Goal: Task Accomplishment & Management: Manage account settings

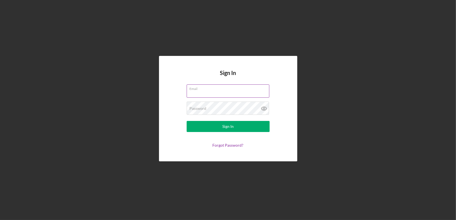
click at [248, 92] on input "Email" at bounding box center [227, 90] width 83 height 13
type input "[EMAIL_ADDRESS][DOMAIN_NAME]"
click at [186, 121] on button "Sign In" at bounding box center [227, 126] width 83 height 11
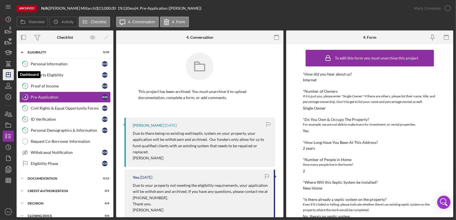
click at [13, 72] on icon "Icon/Dashboard" at bounding box center [8, 75] width 14 height 14
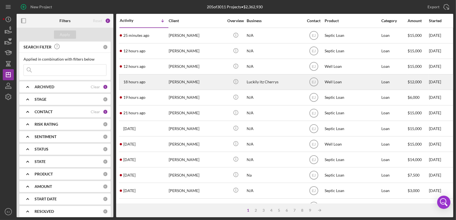
click at [185, 82] on div "[PERSON_NAME]" at bounding box center [196, 82] width 55 height 15
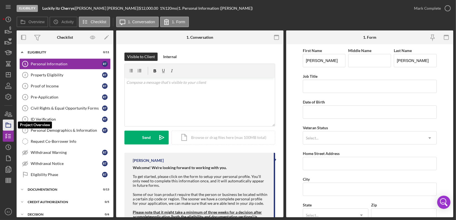
click at [10, 127] on icon "button" at bounding box center [8, 125] width 14 height 14
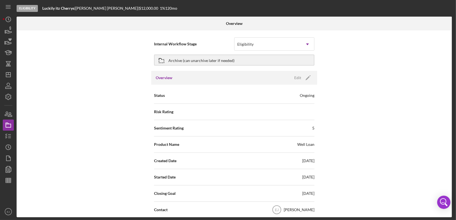
click at [420, 82] on div "Internal Workflow Stage Eligibility Icon/Dropdown Arrow Archive (can unarchive …" at bounding box center [234, 123] width 435 height 186
click at [9, 72] on polygon "button" at bounding box center [8, 74] width 4 height 4
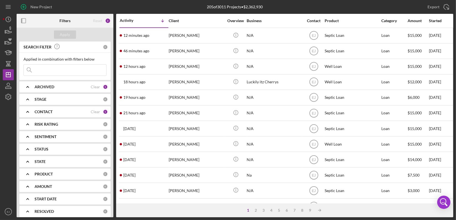
click at [85, 73] on input at bounding box center [65, 69] width 82 height 11
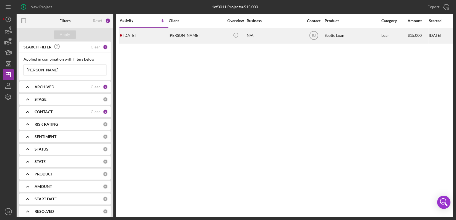
type input "[PERSON_NAME]"
click at [189, 37] on div "[PERSON_NAME]" at bounding box center [196, 35] width 55 height 15
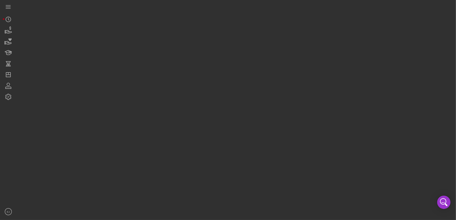
click at [189, 37] on div at bounding box center [235, 108] width 436 height 217
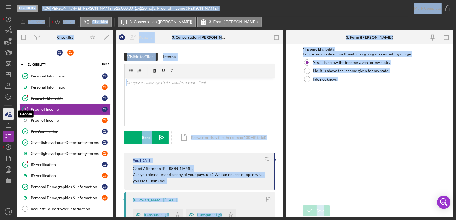
click at [6, 109] on icon "button" at bounding box center [8, 114] width 14 height 14
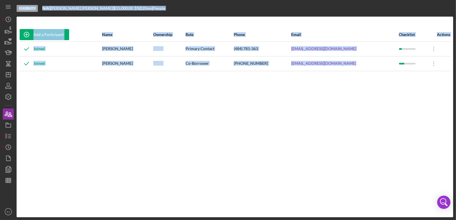
click at [143, 97] on div "Add a Participant Name Ownership Role Phone Email Checklist Actions Joined [PER…" at bounding box center [235, 117] width 436 height 178
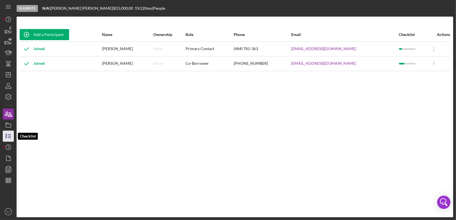
click at [8, 137] on icon "button" at bounding box center [8, 136] width 14 height 14
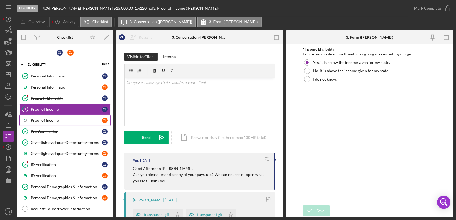
click at [63, 119] on div "Proof of Income" at bounding box center [66, 120] width 71 height 4
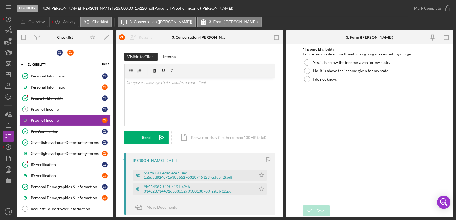
scroll to position [113, 0]
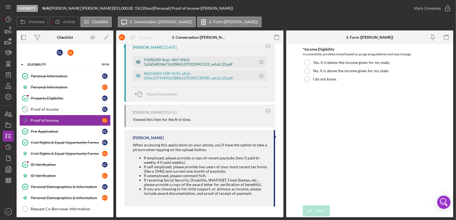
click at [200, 64] on div "550fb290-4cac-4fe7-84c0-1a5d5d824e71638865270310945123_estub (2).pdf" at bounding box center [198, 61] width 109 height 9
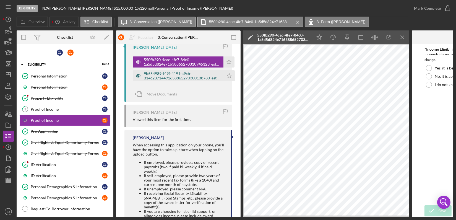
click at [201, 77] on div "9b554989-f49f-4191-a9cb-314c23714491638865270300138780_estub (2).pdf" at bounding box center [182, 75] width 77 height 9
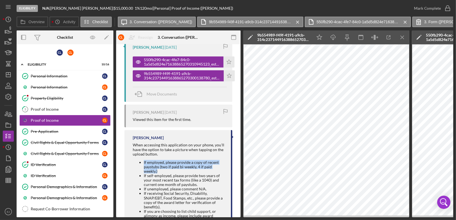
drag, startPoint x: 143, startPoint y: 161, endPoint x: 183, endPoint y: 170, distance: 41.3
click at [183, 170] on ul "If employed, please provide a copy of recent paystubs (two if paid bi-weekly, 4…" at bounding box center [179, 193] width 93 height 67
copy li "If employed, please provide a copy of recent paystubs (two if paid bi-weekly, 4…"
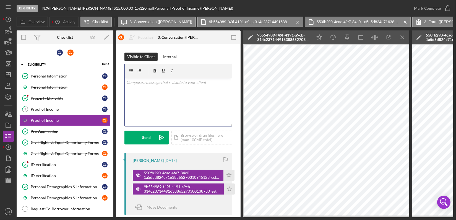
click at [154, 85] on p at bounding box center [178, 82] width 104 height 6
click at [157, 83] on p "Good Morning ," at bounding box center [178, 82] width 104 height 6
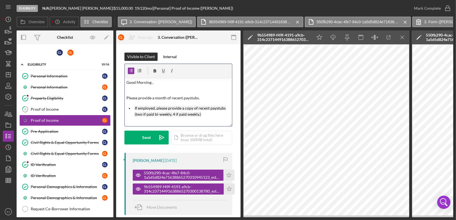
click at [187, 122] on div "v Color teal Color pink Remove color Add row above Add row below Add column bef…" at bounding box center [178, 102] width 107 height 48
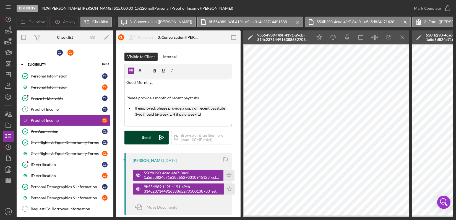
click at [150, 137] on button "Send Icon/icon-invite-send" at bounding box center [146, 137] width 44 height 14
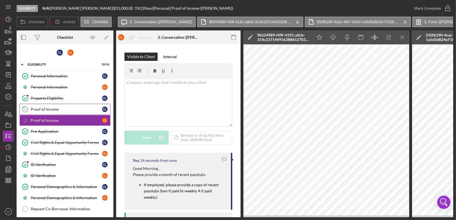
click at [47, 108] on div "Proof of Income" at bounding box center [66, 109] width 71 height 4
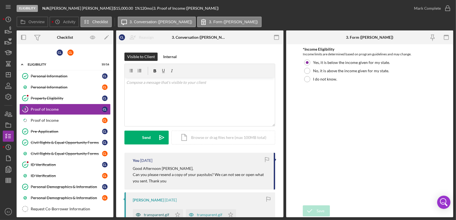
click at [162, 211] on div "transparent.gif" at bounding box center [156, 214] width 25 height 4
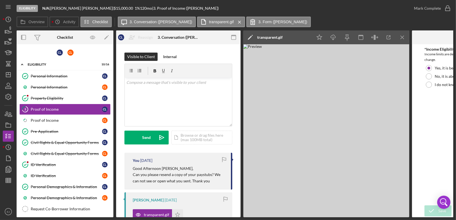
scroll to position [0, 83]
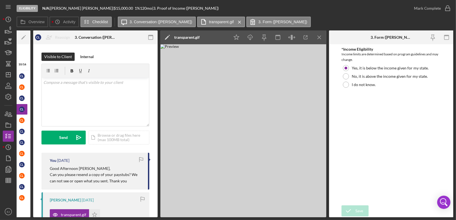
click at [157, 170] on div "3 Proof of Income c l Reassign c l [PERSON_NAME] [PERSON_NAME] [PERSON_NAME] Ic…" at bounding box center [95, 130] width 124 height 173
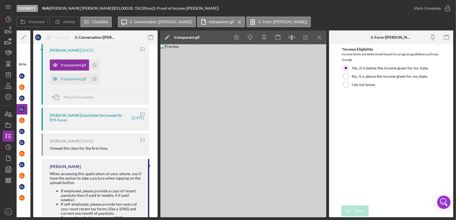
click at [158, 170] on div "Overview Internal Workflow Stage Eligibility Icon/Dropdown Arrow Archive (can u…" at bounding box center [235, 123] width 436 height 186
click at [69, 82] on div "transparent.gif" at bounding box center [69, 78] width 39 height 11
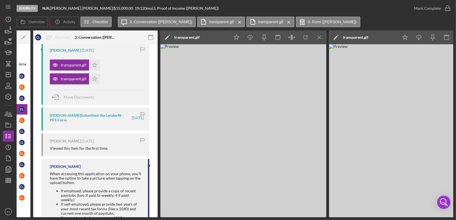
scroll to position [0, 0]
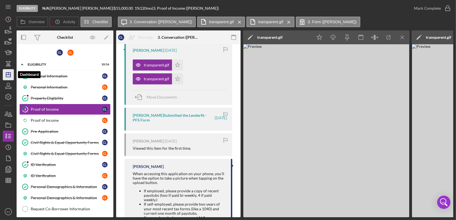
click at [6, 78] on icon "Icon/Dashboard" at bounding box center [8, 75] width 14 height 14
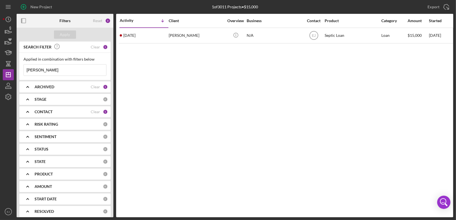
click at [77, 69] on input "[PERSON_NAME]" at bounding box center [65, 69] width 82 height 11
type input "l"
type input "[PERSON_NAME]"
click at [69, 34] on div "Apply" at bounding box center [65, 34] width 10 height 8
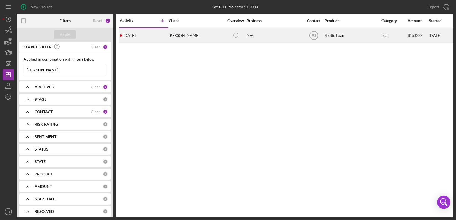
click at [196, 33] on div "[PERSON_NAME]" at bounding box center [196, 35] width 55 height 15
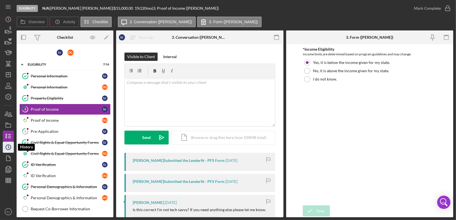
click at [5, 149] on icon "Icon/History" at bounding box center [8, 147] width 14 height 14
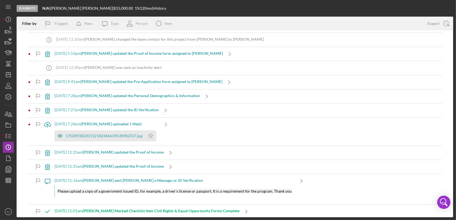
scroll to position [86, 0]
click at [126, 136] on div "17508938230112182446639538982557.jpg" at bounding box center [103, 135] width 77 height 4
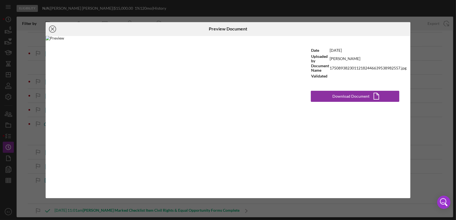
click at [52, 29] on line at bounding box center [52, 29] width 3 height 3
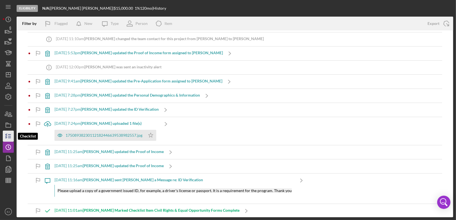
click at [9, 134] on line "button" at bounding box center [9, 134] width 2 height 0
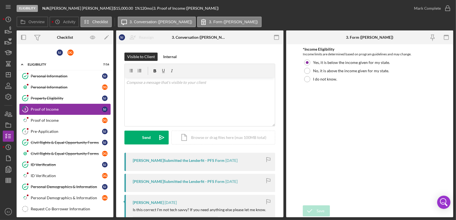
click at [60, 111] on link "3 Proof of Income S j" at bounding box center [64, 109] width 91 height 11
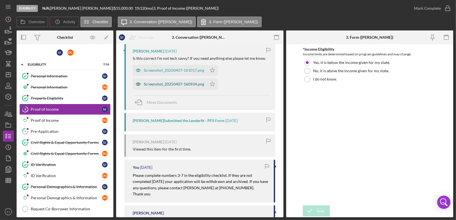
click at [193, 84] on div "Screenshot_20250407-160934.png" at bounding box center [174, 84] width 60 height 4
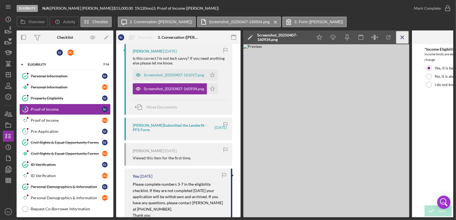
click at [401, 34] on icon "Icon/Menu Close" at bounding box center [402, 37] width 12 height 12
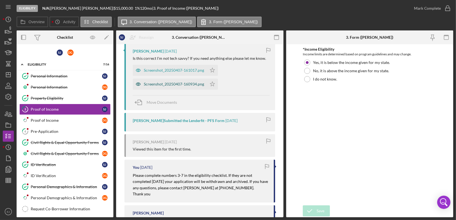
click at [186, 83] on div "Screenshot_20250407-160934.png" at bounding box center [174, 84] width 60 height 4
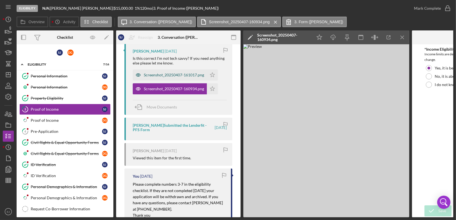
click at [178, 73] on div "Screenshot_20250407-161017.png" at bounding box center [174, 75] width 60 height 4
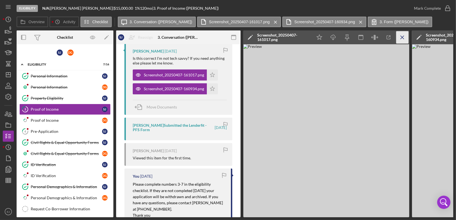
click at [400, 36] on icon "Icon/Menu Close" at bounding box center [402, 37] width 12 height 12
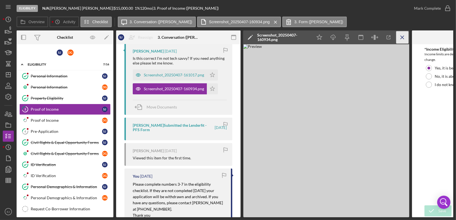
click at [400, 36] on icon "Icon/Menu Close" at bounding box center [402, 37] width 12 height 12
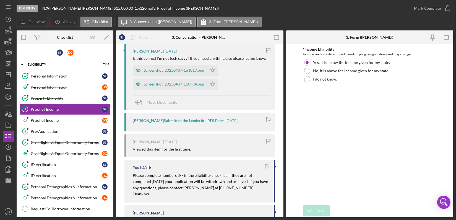
scroll to position [0, 0]
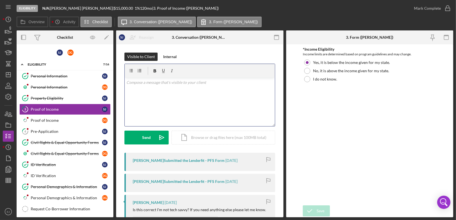
click at [141, 80] on p at bounding box center [199, 82] width 147 height 6
click at [165, 55] on div "Internal" at bounding box center [170, 56] width 14 height 8
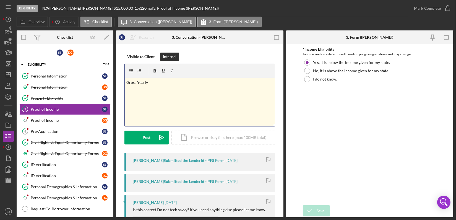
click at [157, 82] on p "Gross Yearly" at bounding box center [199, 82] width 147 height 6
click at [148, 141] on div "Post" at bounding box center [147, 137] width 8 height 14
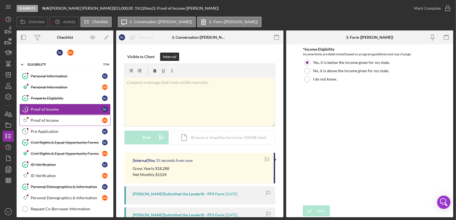
click at [56, 120] on div "Proof of Income" at bounding box center [66, 120] width 71 height 4
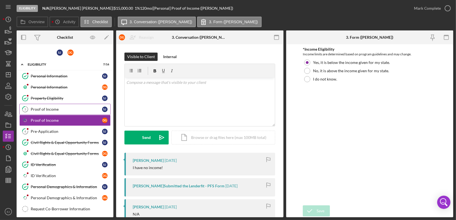
click at [66, 111] on link "3 Proof of Income S j" at bounding box center [64, 109] width 91 height 11
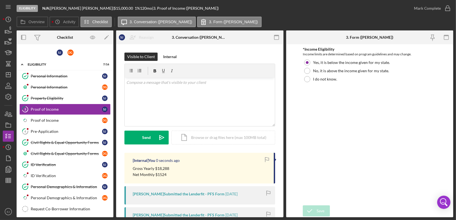
scroll to position [151, 0]
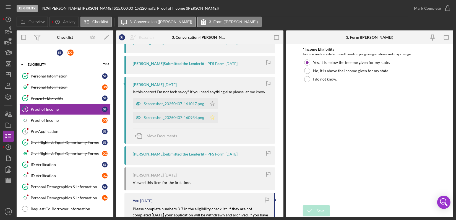
click at [209, 116] on icon "Icon/Star" at bounding box center [212, 117] width 11 height 11
click at [212, 106] on icon "Icon/Star" at bounding box center [212, 103] width 11 height 11
click at [448, 5] on icon "button" at bounding box center [447, 8] width 14 height 14
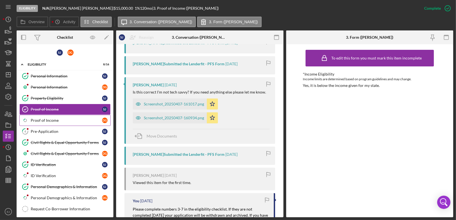
click at [78, 118] on div "Proof of Income" at bounding box center [66, 120] width 71 height 4
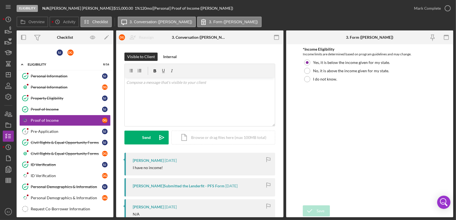
click at [283, 177] on div "Overview Internal Workflow Stage Eligibility Icon/Dropdown Arrow Archive (can u…" at bounding box center [235, 123] width 436 height 186
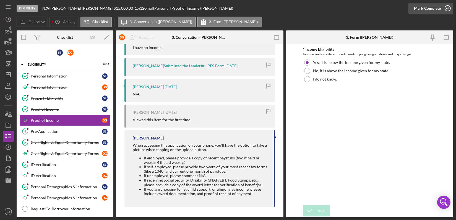
click at [448, 7] on icon "button" at bounding box center [447, 8] width 14 height 14
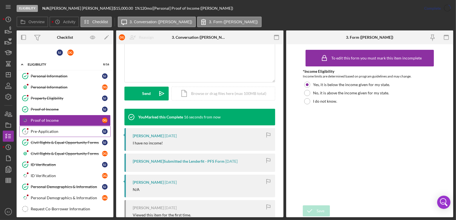
scroll to position [215, 0]
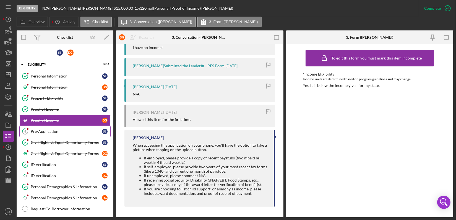
click at [77, 129] on div "Pre-Application" at bounding box center [66, 131] width 71 height 4
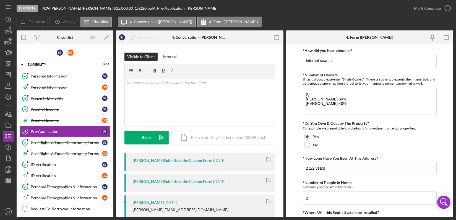
click at [453, 197] on div "Eligibility N/A | [PERSON_NAME] | $15,000.00 1 % 120 mo | 4. Pre-Application ([…" at bounding box center [228, 110] width 456 height 220
click at [452, 196] on form "*How did you hear about us? Internet search *Number of Owners If it is just you…" at bounding box center [369, 130] width 167 height 173
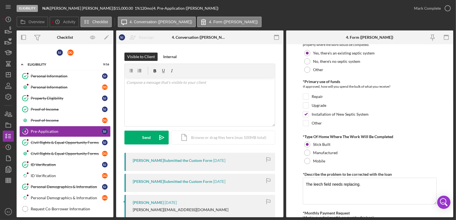
scroll to position [296, 0]
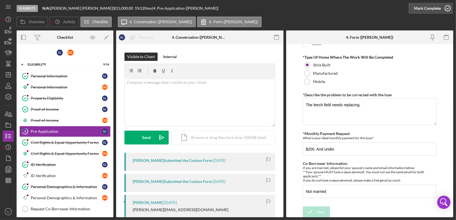
click at [449, 7] on icon "button" at bounding box center [447, 8] width 14 height 14
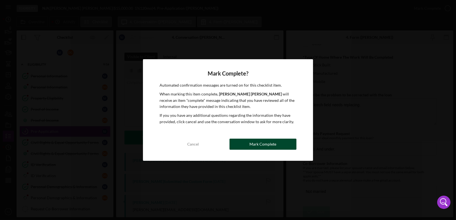
click at [240, 144] on button "Mark Complete" at bounding box center [262, 143] width 67 height 11
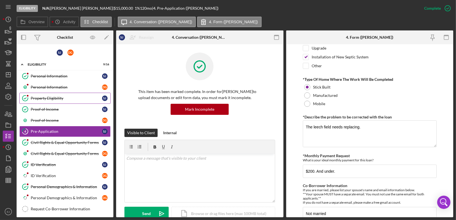
scroll to position [318, 0]
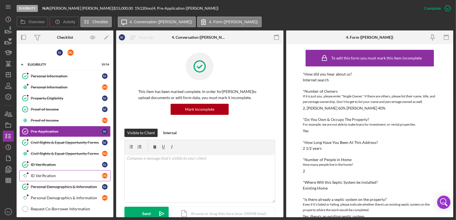
click at [54, 177] on link "Icon/Checklist Item Sub Partial ID Verification D G" at bounding box center [64, 175] width 91 height 11
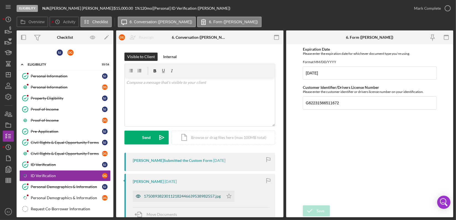
click at [190, 194] on div "17508938230112182446639538982557.jpg" at bounding box center [182, 196] width 77 height 4
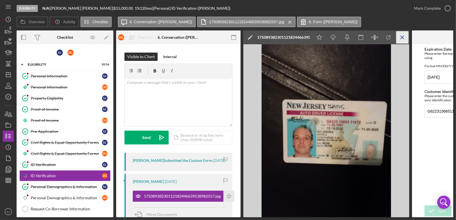
click at [402, 36] on icon "Icon/Menu Close" at bounding box center [402, 37] width 12 height 12
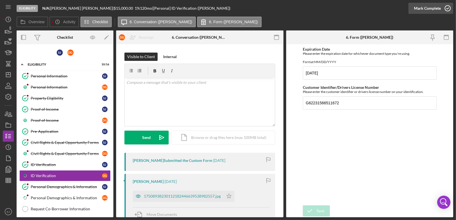
click at [447, 7] on icon "button" at bounding box center [447, 8] width 14 height 14
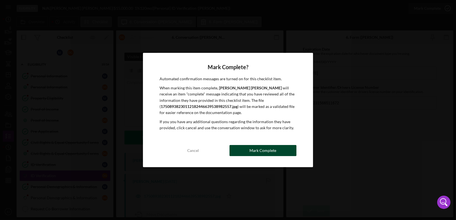
click at [262, 146] on div "Mark Complete" at bounding box center [262, 150] width 27 height 11
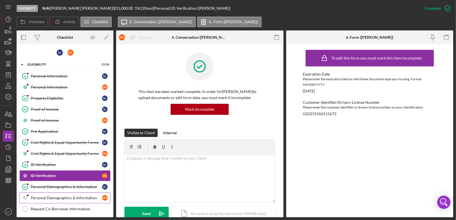
click at [38, 198] on div "Personal Demographics & Information" at bounding box center [66, 197] width 71 height 4
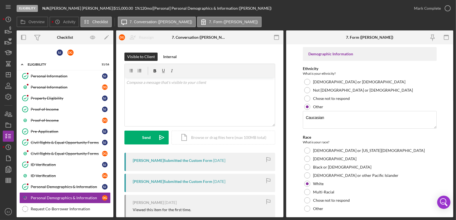
click at [283, 182] on div "Overview Internal Workflow Stage Eligibility Icon/Dropdown Arrow Archive (can u…" at bounding box center [235, 123] width 436 height 186
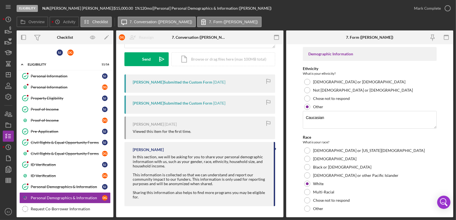
click at [286, 181] on form "Demographic Information Ethnicity What is your ethnicity? [DEMOGRAPHIC_DATA] or…" at bounding box center [369, 130] width 167 height 173
click at [449, 9] on icon "button" at bounding box center [447, 8] width 14 height 14
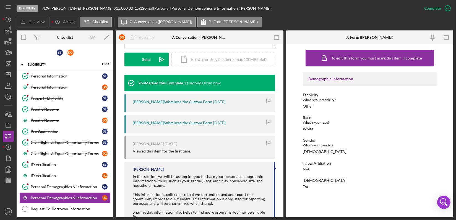
scroll to position [109, 0]
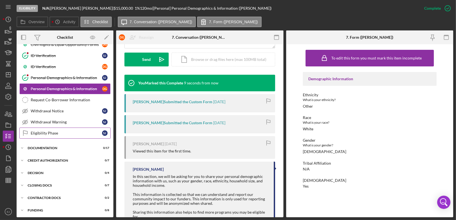
click at [40, 131] on div "Eligibility Phase" at bounding box center [66, 133] width 71 height 4
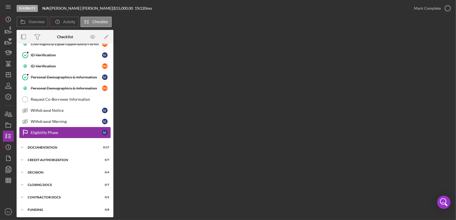
scroll to position [109, 0]
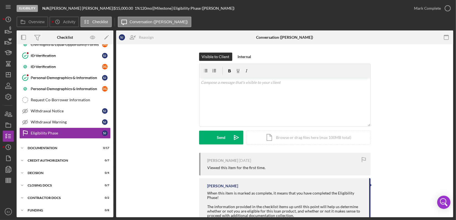
click at [435, 65] on div "Visible to Client Internal v Color teal Color pink Remove color Add row above A…" at bounding box center [284, 102] width 320 height 100
click at [212, 92] on div "v Color teal Color pink Remove color Add row above Add row below Add column bef…" at bounding box center [284, 102] width 171 height 48
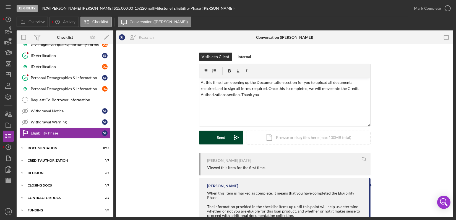
click at [217, 141] on div "Send" at bounding box center [221, 137] width 9 height 14
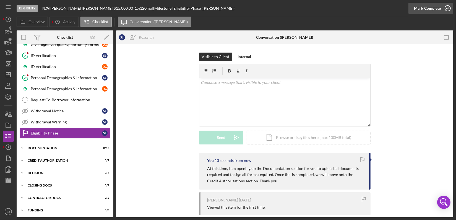
click at [448, 11] on icon "button" at bounding box center [447, 8] width 14 height 14
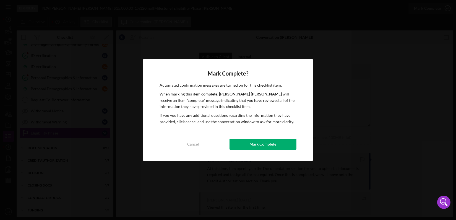
click at [294, 138] on div "Mark Complete? Automated confirmation messages are turned on for this checklist…" at bounding box center [228, 109] width 170 height 101
click at [278, 146] on button "Mark Complete" at bounding box center [262, 143] width 67 height 11
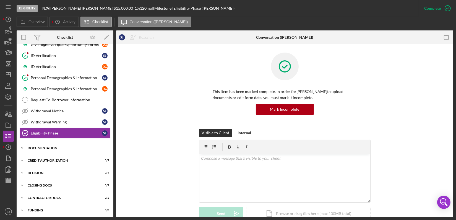
click at [25, 146] on icon "Icon/Expander" at bounding box center [22, 147] width 11 height 11
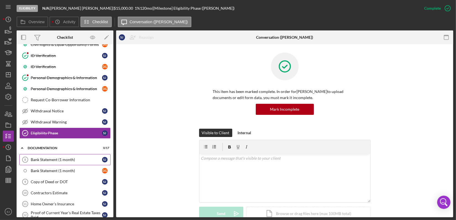
click at [31, 160] on icon "Bank Statement (1 month) 8" at bounding box center [25, 159] width 14 height 14
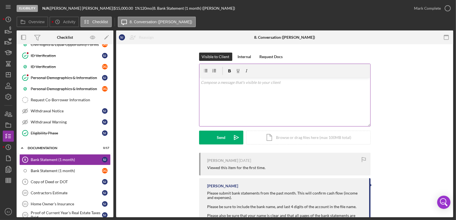
click at [219, 86] on div "v Color teal Color pink Remove color Add row above Add row below Add column bef…" at bounding box center [284, 102] width 171 height 48
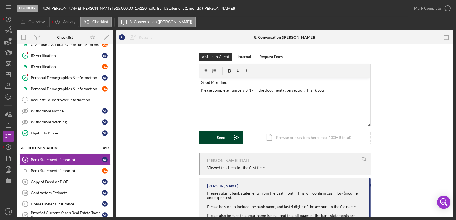
click at [228, 131] on button "Send Icon/icon-invite-send" at bounding box center [221, 137] width 44 height 14
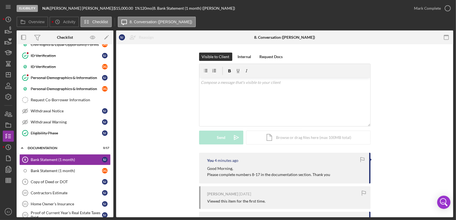
click at [114, 55] on div "Overview Internal Workflow Stage Eligibility Icon/Dropdown Arrow Archive (can u…" at bounding box center [235, 123] width 436 height 186
click at [113, 58] on div "Overview Internal Workflow Stage Eligibility Icon/Dropdown Arrow Archive (can u…" at bounding box center [235, 123] width 436 height 186
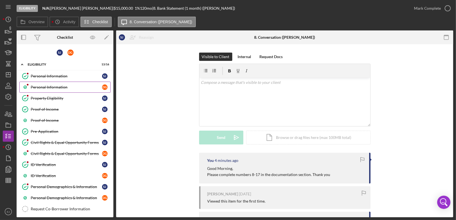
click at [49, 86] on div "Personal Information" at bounding box center [66, 87] width 71 height 4
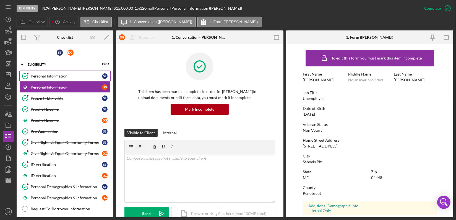
click at [55, 76] on div "Personal Information" at bounding box center [66, 76] width 71 height 4
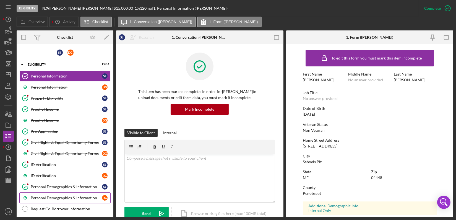
click at [84, 194] on link "Personal Demographics & Information D G" at bounding box center [64, 197] width 91 height 11
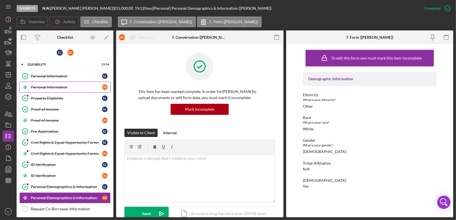
click at [97, 86] on div "Personal Information" at bounding box center [66, 87] width 71 height 4
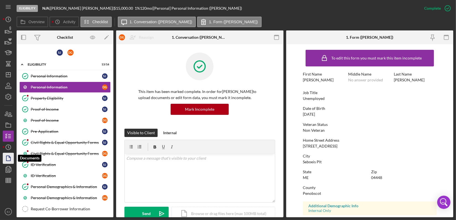
click at [10, 158] on polygon "button" at bounding box center [8, 158] width 4 height 5
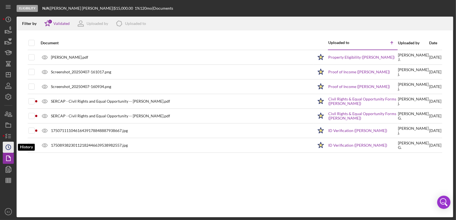
click at [9, 148] on icon "Icon/History" at bounding box center [8, 147] width 14 height 14
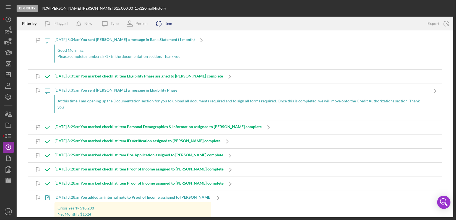
click at [160, 25] on icon "Icon/Product" at bounding box center [159, 24] width 14 height 14
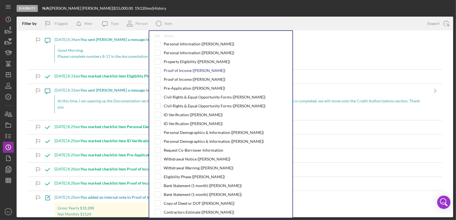
click at [176, 71] on div "Proof of Income ([PERSON_NAME])" at bounding box center [195, 70] width 62 height 4
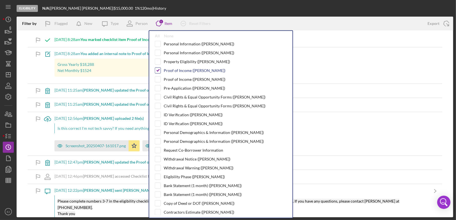
click at [156, 70] on input "checkbox" at bounding box center [158, 71] width 6 height 6
checkbox input "false"
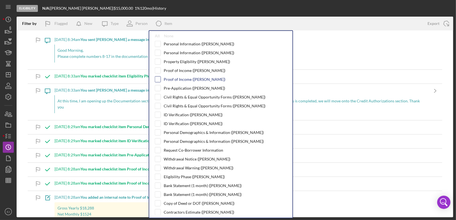
click at [160, 79] on input "checkbox" at bounding box center [158, 80] width 6 height 6
checkbox input "true"
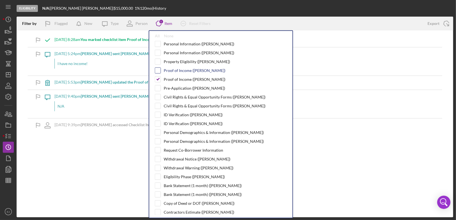
click at [157, 70] on input "checkbox" at bounding box center [158, 71] width 6 height 6
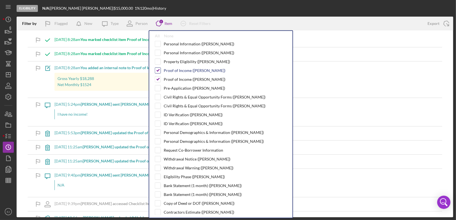
click at [160, 68] on input "checkbox" at bounding box center [158, 71] width 6 height 6
checkbox input "false"
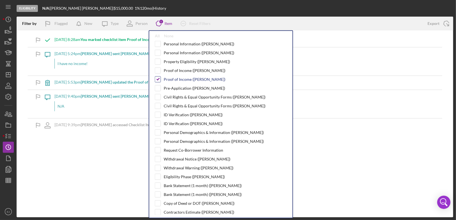
click at [159, 81] on input "checkbox" at bounding box center [158, 80] width 6 height 6
checkbox input "false"
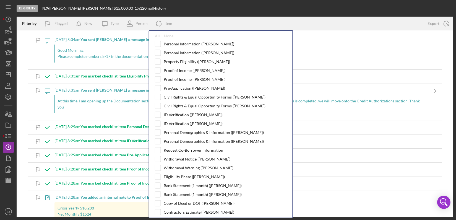
click at [304, 62] on div "Icon/Message [DATE] 8:34am You sent [PERSON_NAME] a message in Bank Statement (…" at bounding box center [235, 51] width 414 height 36
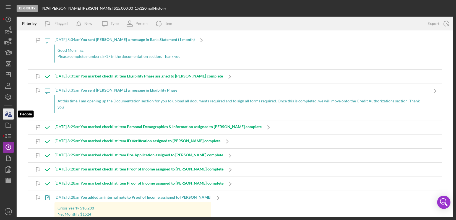
click at [7, 113] on icon "button" at bounding box center [6, 114] width 3 height 4
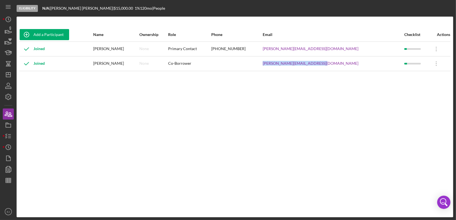
drag, startPoint x: 292, startPoint y: 65, endPoint x: 351, endPoint y: 65, distance: 59.1
click at [351, 65] on tr "Joined [PERSON_NAME] None Co-Borrower [PERSON_NAME][EMAIL_ADDRESS][DOMAIN_NAME]…" at bounding box center [234, 63] width 431 height 15
copy tr "[PERSON_NAME][EMAIL_ADDRESS][DOMAIN_NAME]"
click at [6, 139] on icon "button" at bounding box center [8, 136] width 14 height 14
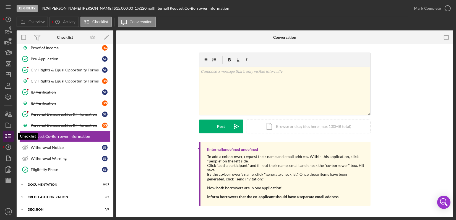
scroll to position [77, 0]
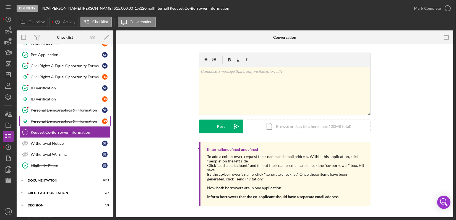
click at [71, 119] on div "Personal Demographics & Information" at bounding box center [66, 121] width 71 height 4
click at [10, 75] on icon "Icon/Dashboard" at bounding box center [8, 75] width 14 height 14
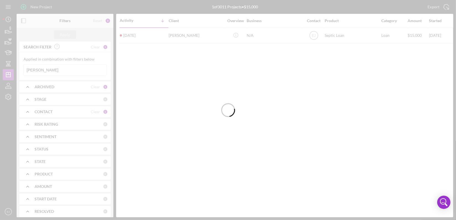
click at [46, 70] on div at bounding box center [228, 110] width 456 height 220
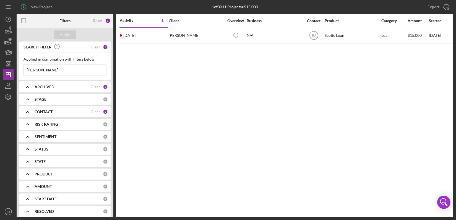
click at [46, 70] on input "[PERSON_NAME]" at bounding box center [65, 69] width 82 height 11
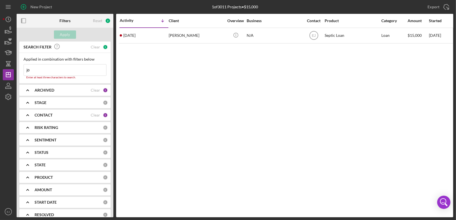
type input "j"
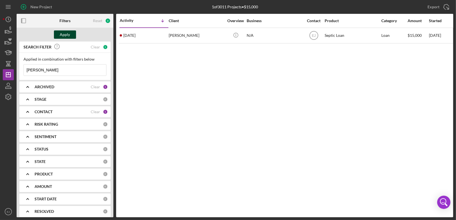
click at [68, 35] on div "Apply" at bounding box center [65, 34] width 10 height 8
click at [54, 71] on input "[PERSON_NAME]" at bounding box center [65, 69] width 82 height 11
type input "b"
type input "servia"
click at [70, 32] on button "Apply" at bounding box center [65, 34] width 22 height 8
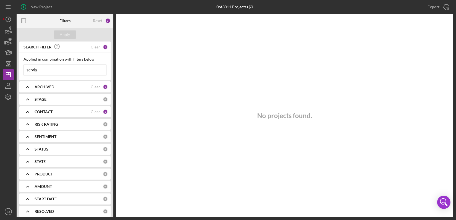
click at [26, 85] on icon "Icon/Expander" at bounding box center [28, 87] width 14 height 14
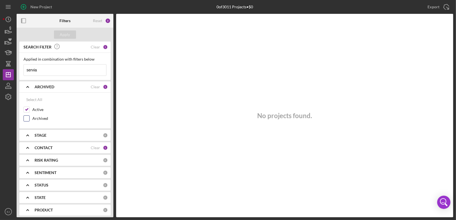
click at [26, 118] on input "Archived" at bounding box center [27, 118] width 6 height 6
checkbox input "true"
click at [72, 34] on button "Apply" at bounding box center [65, 34] width 22 height 8
click at [28, 136] on icon "Icon/Expander" at bounding box center [28, 135] width 14 height 14
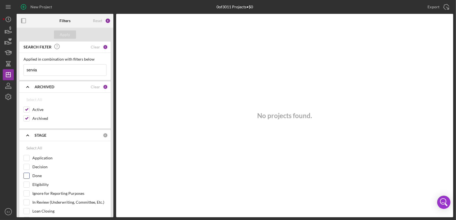
click at [27, 173] on input "Done" at bounding box center [27, 176] width 6 height 6
checkbox input "true"
click at [28, 148] on div "Select All" at bounding box center [34, 147] width 16 height 11
checkbox input "true"
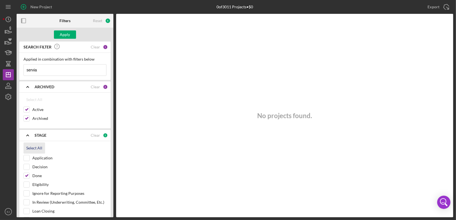
checkbox input "true"
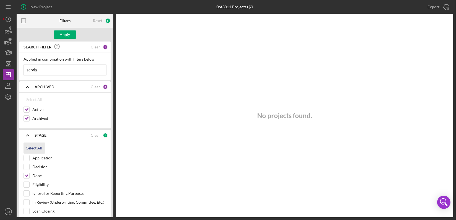
checkbox input "true"
click at [66, 36] on div "Apply" at bounding box center [65, 34] width 10 height 8
click at [114, 142] on div "Filters Reset 13 Apply SEARCH FILTER Clear 1 Applied in combination with filter…" at bounding box center [235, 115] width 436 height 203
click at [114, 140] on div "Filters Reset 13 Apply SEARCH FILTER Clear 1 Applied in combination with filter…" at bounding box center [235, 115] width 436 height 203
click at [57, 70] on input "servia" at bounding box center [65, 69] width 82 height 11
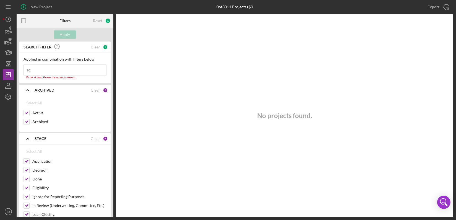
type input "s"
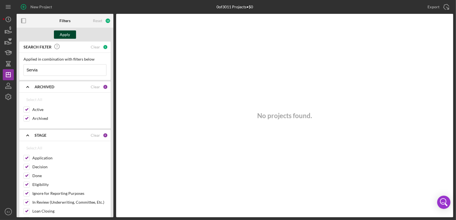
type input "Servia"
click at [67, 35] on div "Apply" at bounding box center [65, 34] width 10 height 8
click at [113, 195] on div "Filters Reset 13 Apply SEARCH FILTER Clear 1 Applied in combination with filter…" at bounding box center [235, 115] width 436 height 203
click at [111, 193] on div "SEARCH FILTER Clear 1 Applied in combination with filters below Servia Icon/Men…" at bounding box center [65, 128] width 97 height 175
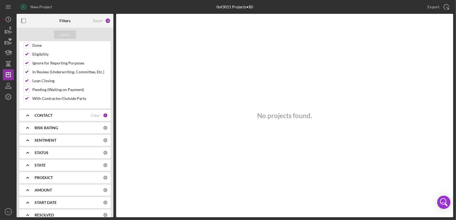
scroll to position [158, 0]
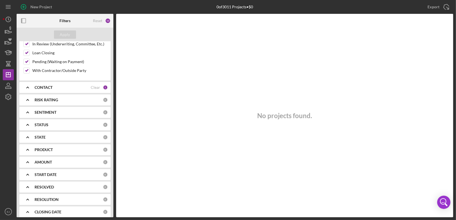
click at [27, 86] on icon "Icon/Expander" at bounding box center [28, 87] width 14 height 14
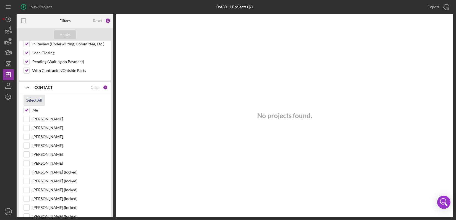
click at [30, 97] on div "Select All" at bounding box center [34, 99] width 16 height 11
checkbox input "true"
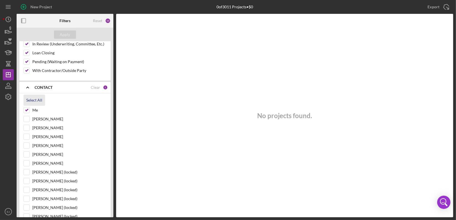
checkbox input "true"
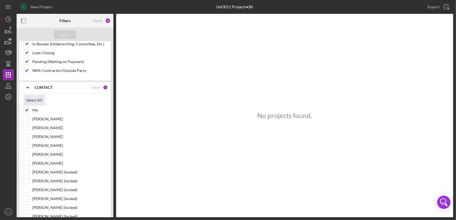
checkbox input "true"
click at [67, 32] on div "Apply" at bounding box center [65, 34] width 10 height 8
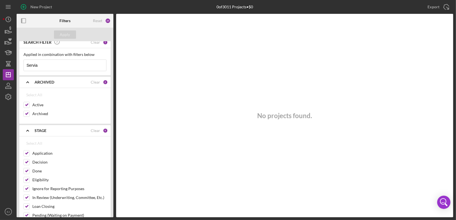
click at [113, 38] on div "Filters Reset 25 Apply SEARCH FILTER Clear 1 Applied in combination with filter…" at bounding box center [235, 115] width 436 height 203
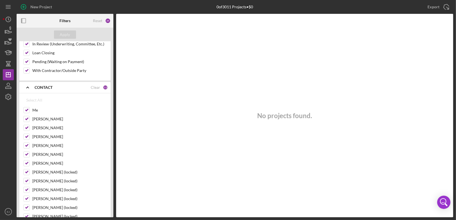
click at [113, 86] on div "Filters Reset 25 Apply SEARCH FILTER Clear 1 Applied in combination with filter…" at bounding box center [235, 115] width 436 height 203
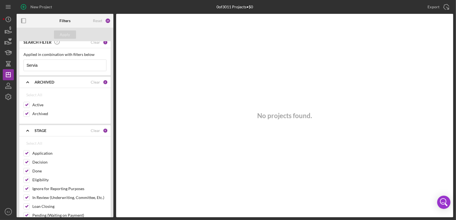
click at [107, 43] on div "SEARCH FILTER Clear 1" at bounding box center [64, 42] width 91 height 11
click at [59, 67] on input "Servia" at bounding box center [65, 65] width 82 height 11
type input "S"
click at [67, 35] on div "Apply" at bounding box center [65, 34] width 10 height 8
click at [55, 65] on input "coshhat" at bounding box center [65, 65] width 82 height 11
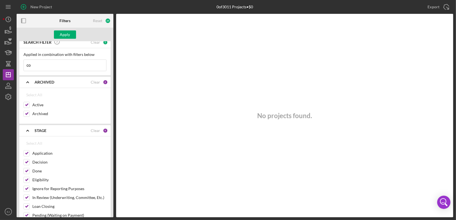
type input "c"
click at [67, 28] on div "Apply" at bounding box center [65, 35] width 97 height 14
click at [65, 32] on div "Apply" at bounding box center [65, 34] width 10 height 8
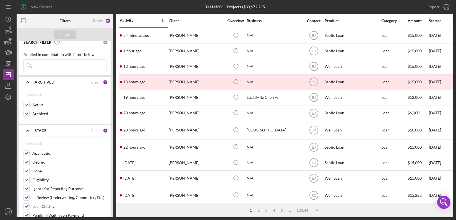
click at [52, 67] on input at bounding box center [65, 65] width 82 height 11
type input "[PERSON_NAME]"
click at [67, 31] on div "Apply" at bounding box center [65, 34] width 10 height 8
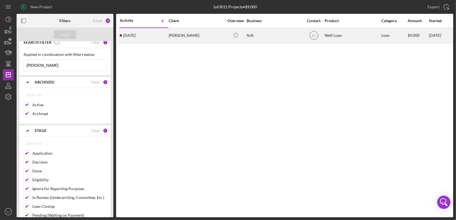
click at [179, 38] on div "[PERSON_NAME]" at bounding box center [196, 35] width 55 height 15
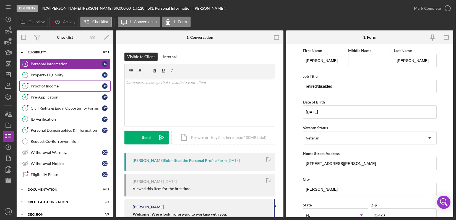
click at [65, 85] on div "Proof of Income" at bounding box center [66, 86] width 71 height 4
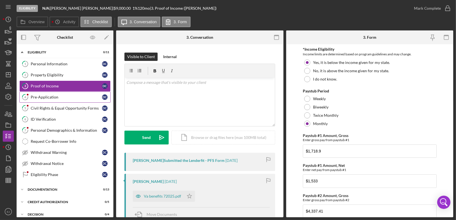
click at [57, 96] on div "Pre-Application" at bounding box center [66, 97] width 71 height 4
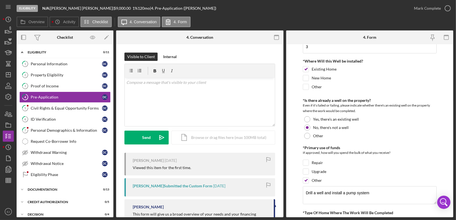
scroll to position [302, 0]
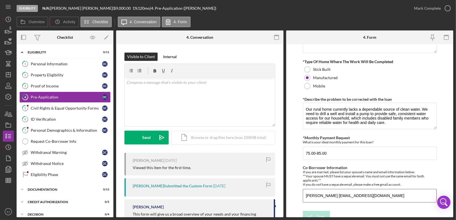
drag, startPoint x: 305, startPoint y: 196, endPoint x: 382, endPoint y: 193, distance: 77.7
click at [382, 193] on input "[PERSON_NAME] [EMAIL_ADDRESS][DOMAIN_NAME]" at bounding box center [369, 195] width 134 height 13
click at [11, 114] on icon "button" at bounding box center [8, 114] width 14 height 14
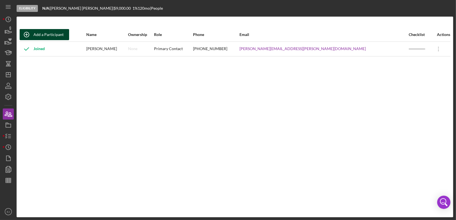
click at [51, 32] on div "Add a Participant" at bounding box center [48, 34] width 30 height 11
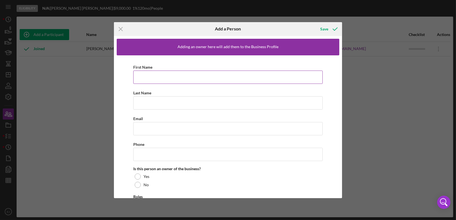
click at [147, 83] on input "First Name" at bounding box center [227, 76] width 189 height 13
paste input "[PERSON_NAME] [EMAIL_ADDRESS][DOMAIN_NAME]"
type input "[PERSON_NAME] [EMAIL_ADDRESS][DOMAIN_NAME]"
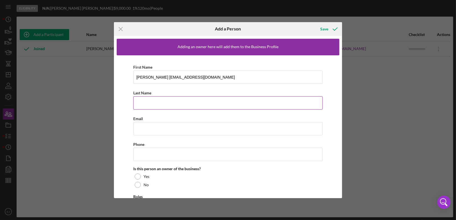
click at [156, 103] on input "Last Name" at bounding box center [227, 102] width 189 height 13
paste input "[PERSON_NAME] [EMAIL_ADDRESS][DOMAIN_NAME]"
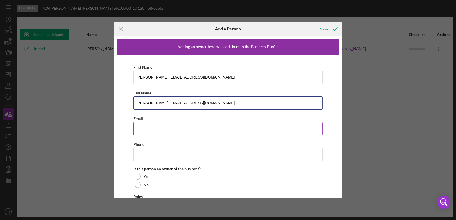
type input "[PERSON_NAME] [EMAIL_ADDRESS][DOMAIN_NAME]"
click at [159, 124] on input "Email" at bounding box center [227, 128] width 189 height 13
paste input "[PERSON_NAME] [EMAIL_ADDRESS][DOMAIN_NAME]"
click at [163, 128] on input "[PERSON_NAME] [EMAIL_ADDRESS][DOMAIN_NAME]" at bounding box center [227, 128] width 189 height 13
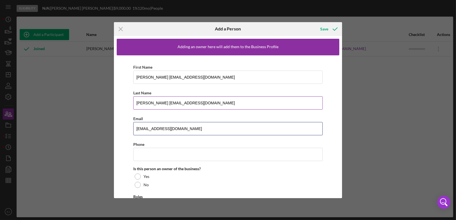
type input "[EMAIL_ADDRESS][DOMAIN_NAME]"
click at [149, 102] on input "[PERSON_NAME] [EMAIL_ADDRESS][DOMAIN_NAME]" at bounding box center [227, 102] width 189 height 13
click at [150, 102] on input "[PERSON_NAME] [EMAIL_ADDRESS][DOMAIN_NAME]" at bounding box center [227, 102] width 189 height 13
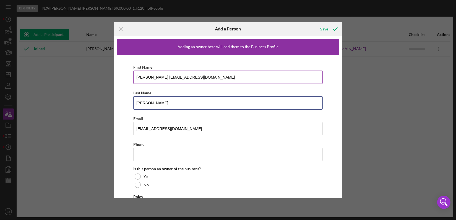
type input "[PERSON_NAME]"
click at [150, 76] on input "[PERSON_NAME] [EMAIL_ADDRESS][DOMAIN_NAME]" at bounding box center [227, 76] width 189 height 13
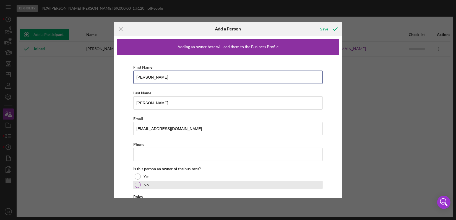
type input "[PERSON_NAME]"
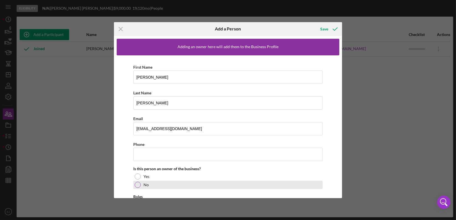
click at [141, 183] on div "No" at bounding box center [227, 184] width 189 height 8
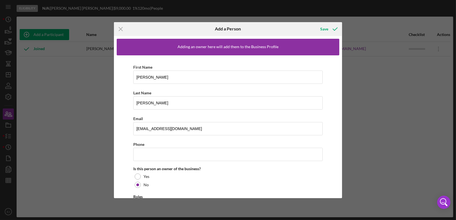
click at [339, 181] on div "Adding an owner here will add them to the Business Profile First Name [PERSON_N…" at bounding box center [228, 117] width 228 height 162
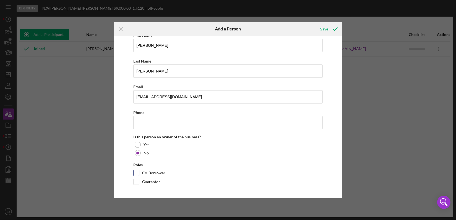
click at [139, 170] on div "Co-Borrower" at bounding box center [227, 174] width 189 height 9
click at [136, 171] on input "Co-Borrower" at bounding box center [136, 173] width 6 height 6
checkbox input "true"
click at [328, 24] on icon "button" at bounding box center [335, 29] width 14 height 14
click at [324, 29] on div "Save" at bounding box center [324, 28] width 8 height 11
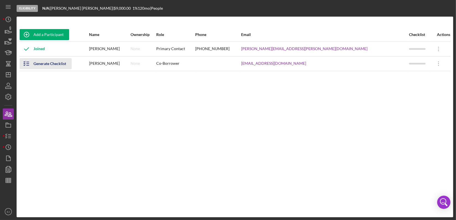
click at [26, 64] on icon "button" at bounding box center [27, 64] width 14 height 14
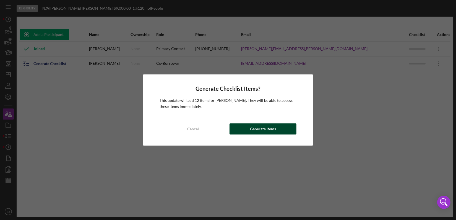
click at [246, 130] on button "Generate Items" at bounding box center [262, 128] width 67 height 11
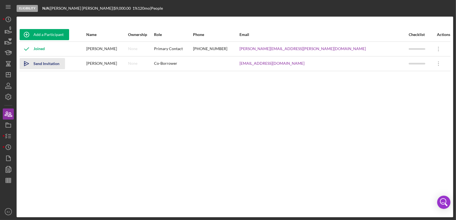
click at [23, 64] on icon "Icon/icon-invite-send" at bounding box center [27, 64] width 14 height 14
click at [7, 137] on icon "button" at bounding box center [8, 136] width 14 height 14
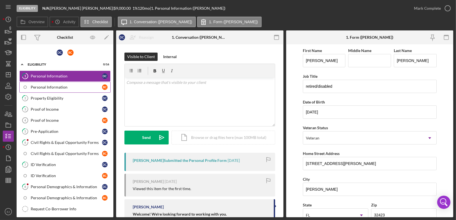
click at [67, 88] on div "Personal Information" at bounding box center [66, 87] width 71 height 4
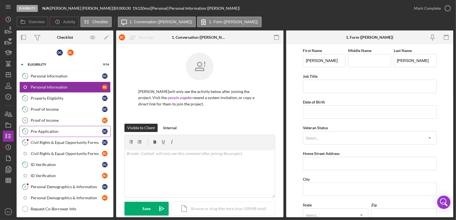
click at [62, 129] on div "Pre-Application" at bounding box center [66, 131] width 71 height 4
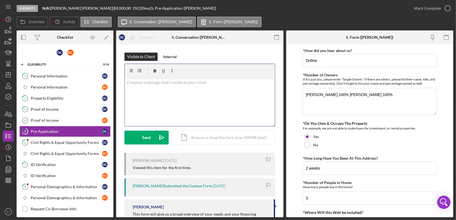
click at [214, 91] on div "v Color teal Color pink Remove color Add row above Add row below Add column bef…" at bounding box center [200, 102] width 150 height 48
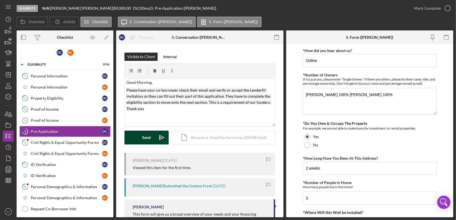
click at [146, 134] on div "Send" at bounding box center [146, 137] width 9 height 14
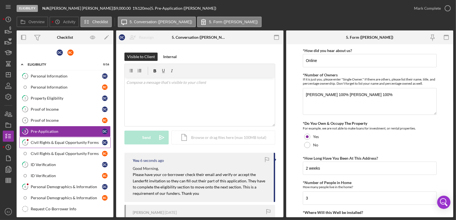
click at [77, 145] on link "6 Civil Rights & Equal Opportunity Forms D C" at bounding box center [64, 142] width 91 height 11
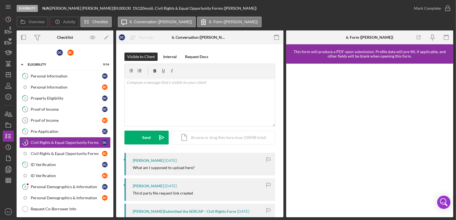
click at [448, 175] on div at bounding box center [369, 140] width 167 height 153
click at [283, 152] on div "6 Civil Rights & Equal Opportunity Forms D C Reassign D C [PERSON_NAME] B C [PE…" at bounding box center [199, 130] width 167 height 173
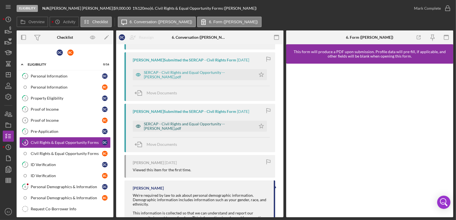
click at [228, 128] on div "SERCAP - Civil Rights and Equal Opportunity -- [PERSON_NAME].pdf" at bounding box center [198, 126] width 109 height 9
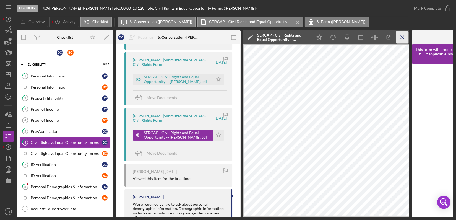
click at [403, 38] on icon "Icon/Menu Close" at bounding box center [402, 37] width 12 height 12
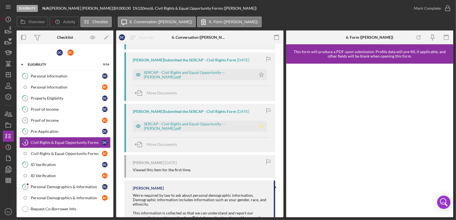
click at [260, 124] on icon "Icon/Star" at bounding box center [261, 125] width 11 height 11
click at [450, 7] on icon "button" at bounding box center [447, 8] width 14 height 14
click at [65, 164] on div "ID Verification" at bounding box center [66, 164] width 71 height 4
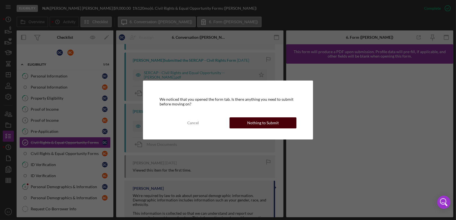
click at [260, 123] on div "Nothing to Submit" at bounding box center [262, 122] width 31 height 11
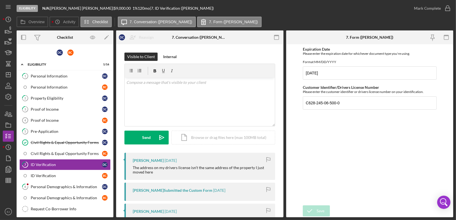
click at [283, 166] on div "Overview Internal Workflow Stage Eligibility Icon/Dropdown Arrow Archive (can u…" at bounding box center [235, 123] width 436 height 186
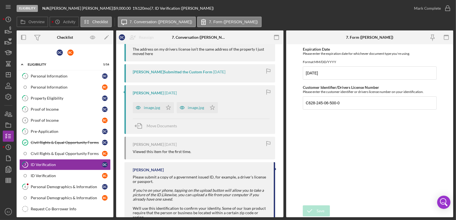
scroll to position [138, 0]
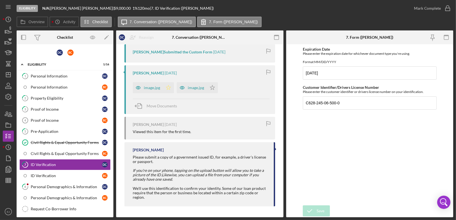
click at [163, 92] on icon "Icon/Star" at bounding box center [168, 87] width 11 height 11
click at [198, 89] on div "image.jpg" at bounding box center [196, 87] width 16 height 4
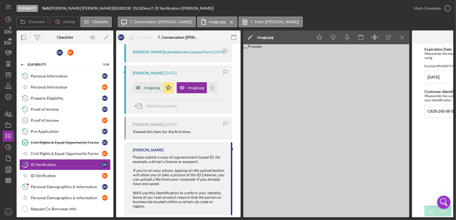
click at [157, 93] on div "image.jpg" at bounding box center [148, 87] width 30 height 11
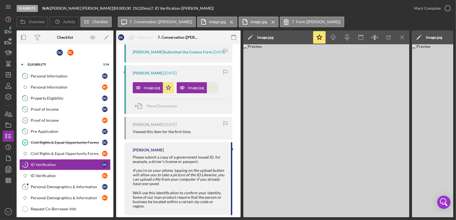
click at [210, 92] on icon "Icon/Star" at bounding box center [212, 87] width 11 height 11
click at [401, 38] on icon "Icon/Menu Close" at bounding box center [402, 37] width 12 height 12
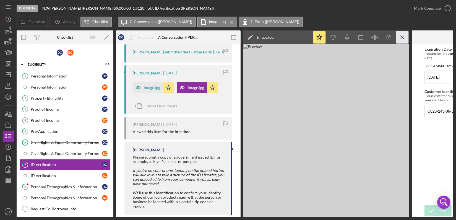
click at [408, 40] on icon "Icon/Menu Close" at bounding box center [402, 37] width 12 height 12
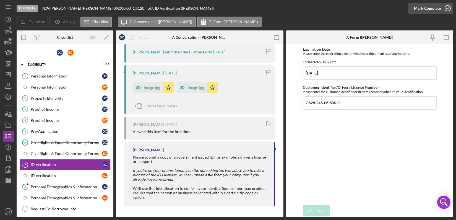
click at [446, 10] on icon "button" at bounding box center [447, 8] width 14 height 14
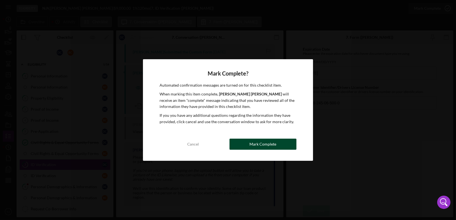
click at [237, 142] on button "Mark Complete" at bounding box center [262, 143] width 67 height 11
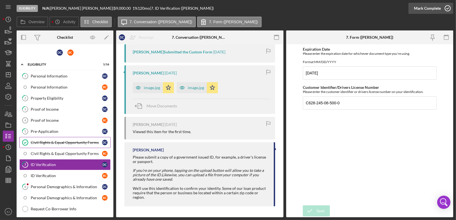
scroll to position [233, 0]
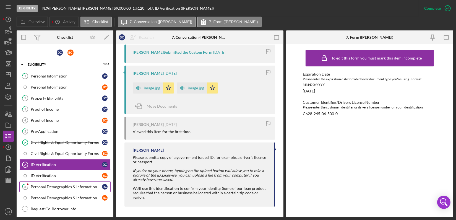
click at [63, 184] on div "Personal Demographics & Information" at bounding box center [66, 186] width 71 height 4
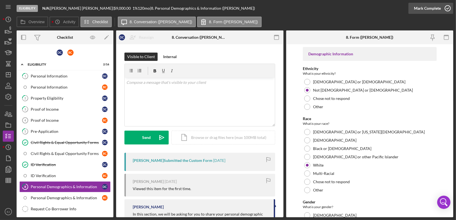
click at [448, 11] on icon "button" at bounding box center [447, 8] width 14 height 14
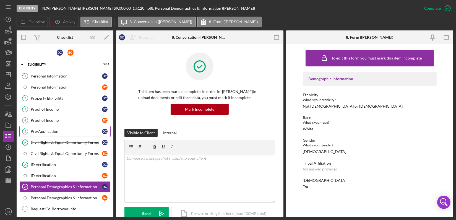
click at [46, 132] on div "Pre-Application" at bounding box center [66, 131] width 71 height 4
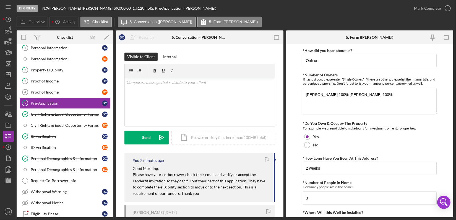
scroll to position [36, 0]
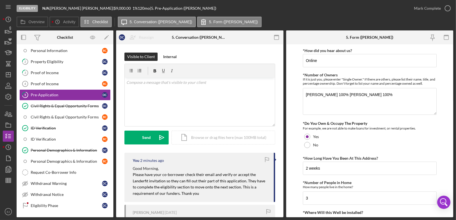
click at [451, 132] on form "*How did you hear about us? Online *Number of Owners If it is just you, please …" at bounding box center [369, 130] width 167 height 173
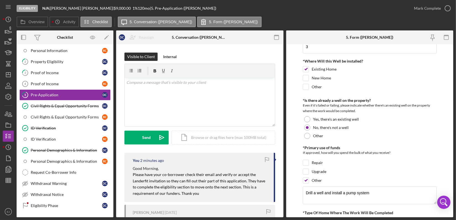
click at [283, 210] on div "5 Pre-Application D C Reassign D C [PERSON_NAME] B C [PERSON_NAME] Icon/Menu Cl…" at bounding box center [199, 130] width 167 height 173
click at [183, 88] on div "v Color teal Color pink Remove color Add row above Add row below Add column bef…" at bounding box center [200, 102] width 150 height 48
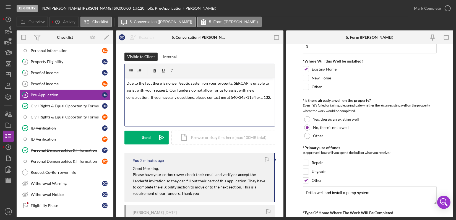
click at [168, 90] on span "Due to the fact there is no well/septic system on your property, SERCAP is unab…" at bounding box center [198, 90] width 145 height 19
click at [234, 105] on span "Due to the fact there is no well/septic system on your property, SERCAP is unab…" at bounding box center [198, 94] width 144 height 26
click at [190, 104] on span "Due to the fact there is no well/septic system on your property, SERCAP is unab…" at bounding box center [198, 94] width 144 height 26
click at [126, 82] on div "v Color teal Color pink Remove color Add row above Add row below Add column bef…" at bounding box center [200, 102] width 150 height 48
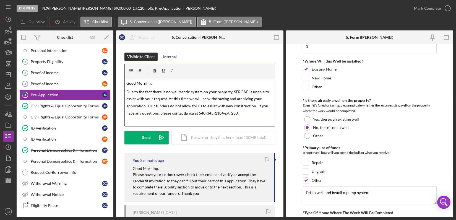
click at [257, 112] on p "Due to the fact there is no well/septic system on your property, SERCAP is unab…" at bounding box center [199, 102] width 147 height 28
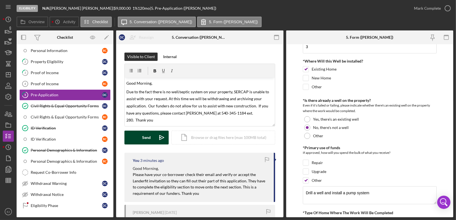
click at [144, 143] on div "Send" at bounding box center [146, 137] width 9 height 14
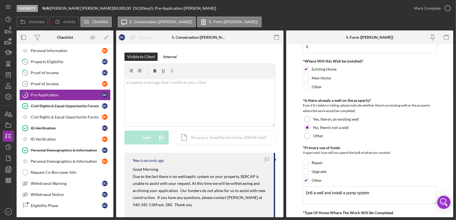
drag, startPoint x: 126, startPoint y: 176, endPoint x: 131, endPoint y: 175, distance: 4.8
click at [131, 175] on div "You 6 seconds ago Good Morning, Due to the fact there is no well/septic system …" at bounding box center [199, 186] width 151 height 68
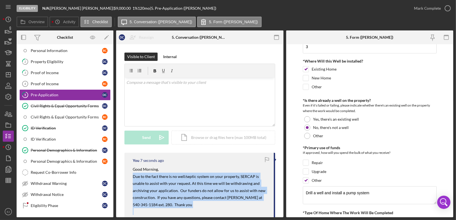
drag, startPoint x: 131, startPoint y: 175, endPoint x: 191, endPoint y: 209, distance: 70.0
click at [191, 209] on div "You 7 seconds ago Good Morning, Due to the fact there is no well/septic system …" at bounding box center [199, 186] width 151 height 68
copy div "Due to the fact there is no well/septic system on your property, SERCAP is unab…"
click at [7, 115] on icon "button" at bounding box center [8, 114] width 14 height 14
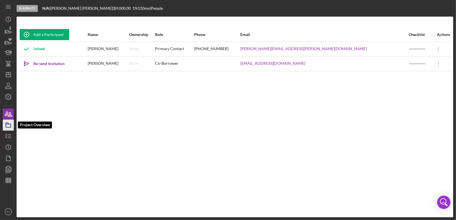
click at [11, 124] on icon "button" at bounding box center [8, 125] width 14 height 14
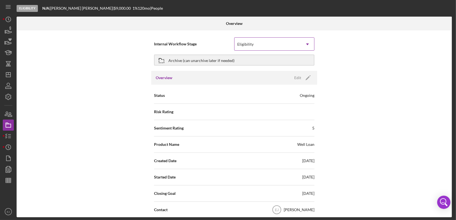
click at [309, 46] on icon "Icon/Dropdown Arrow" at bounding box center [307, 44] width 13 height 13
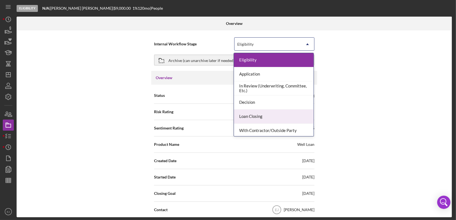
scroll to position [43, 0]
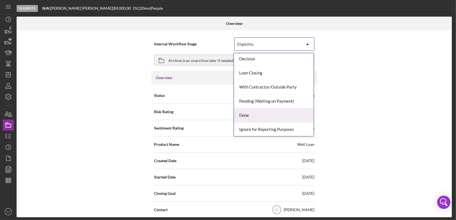
click at [298, 112] on div "Done" at bounding box center [274, 115] width 80 height 14
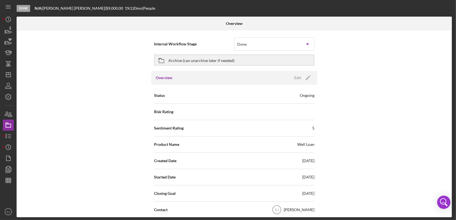
click at [449, 188] on div "Internal Workflow Stage Done Icon/Dropdown Arrow Archive (can unarchive later i…" at bounding box center [234, 123] width 435 height 186
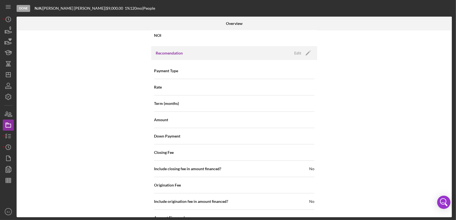
scroll to position [602, 0]
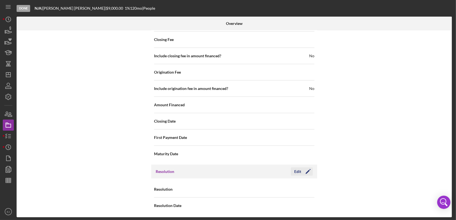
click at [303, 170] on icon "Icon/Edit" at bounding box center [308, 171] width 14 height 14
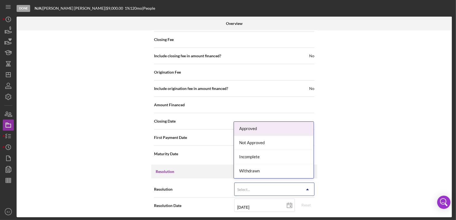
click at [308, 186] on icon "Icon/Dropdown Arrow" at bounding box center [307, 189] width 13 height 13
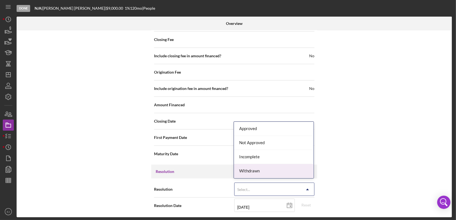
click at [303, 174] on div "Withdrawn" at bounding box center [274, 171] width 80 height 14
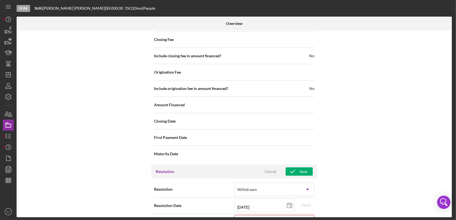
scroll to position [637, 0]
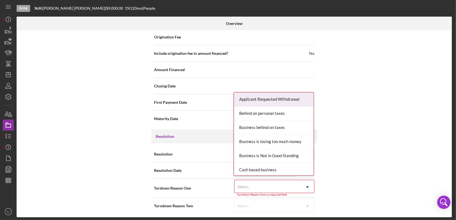
click at [306, 182] on icon "Icon/Dropdown Arrow" at bounding box center [307, 186] width 13 height 13
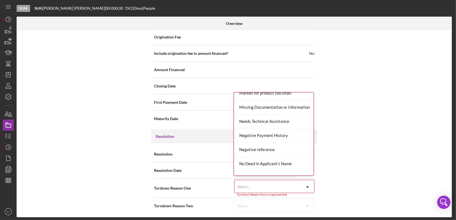
scroll to position [362, 0]
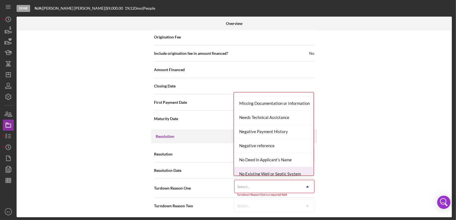
click at [301, 168] on div "No Existing Well or Septic System" at bounding box center [274, 174] width 80 height 14
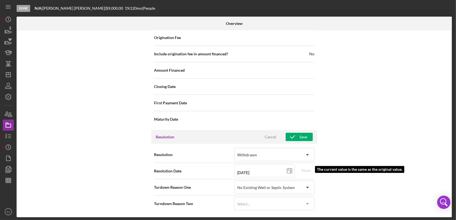
scroll to position [635, 0]
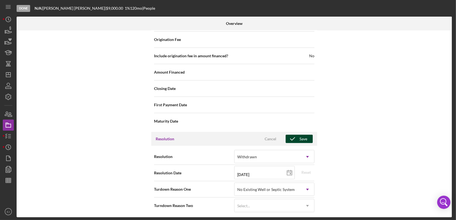
click at [303, 139] on div "Save" at bounding box center [303, 139] width 8 height 8
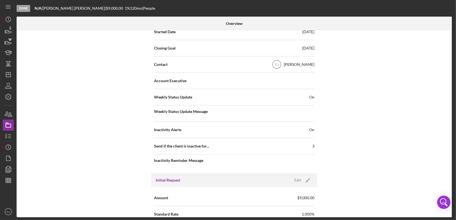
scroll to position [0, 0]
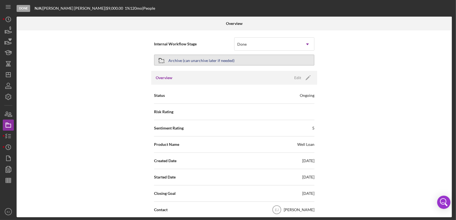
click at [220, 60] on div "Archive (can unarchive later if needed)" at bounding box center [201, 60] width 66 height 10
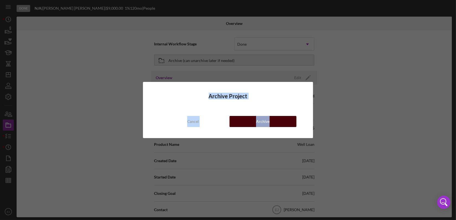
drag, startPoint x: 220, startPoint y: 60, endPoint x: 259, endPoint y: 116, distance: 68.1
click at [259, 116] on div "Archive Project Cancel Archive" at bounding box center [228, 110] width 456 height 220
click at [341, 126] on div "Archive Project Cancel Archive" at bounding box center [228, 110] width 456 height 220
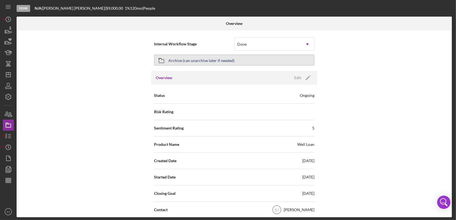
click at [227, 56] on div "Archive (can unarchive later if needed)" at bounding box center [201, 60] width 66 height 10
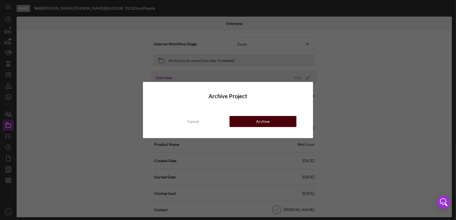
click at [270, 121] on button "Archive" at bounding box center [262, 121] width 67 height 11
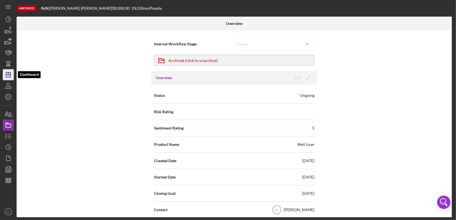
click at [10, 79] on icon "Icon/Dashboard" at bounding box center [8, 75] width 14 height 14
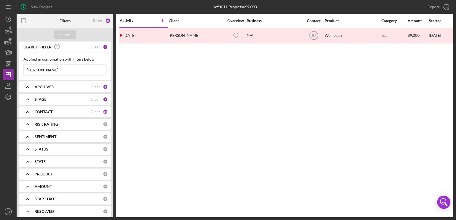
click at [58, 67] on input "[PERSON_NAME]" at bounding box center [65, 69] width 82 height 11
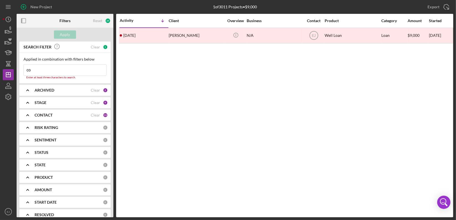
type input "c"
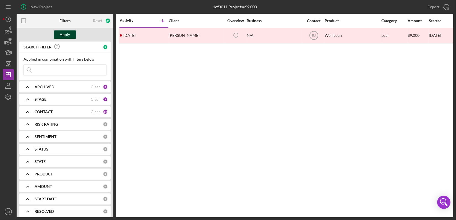
click at [69, 34] on div "Apply" at bounding box center [65, 34] width 10 height 8
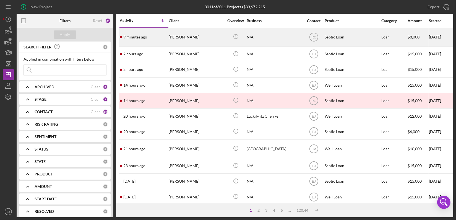
click at [200, 37] on div "[PERSON_NAME]" at bounding box center [196, 37] width 55 height 18
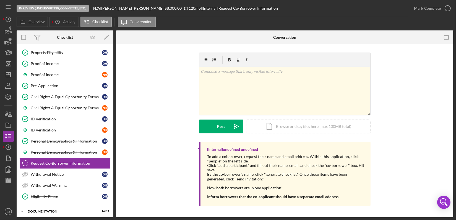
scroll to position [77, 0]
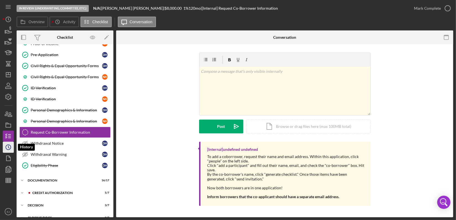
click at [10, 145] on circle "button" at bounding box center [8, 146] width 5 height 5
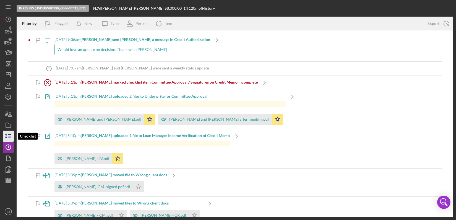
click at [12, 134] on icon "button" at bounding box center [8, 136] width 14 height 14
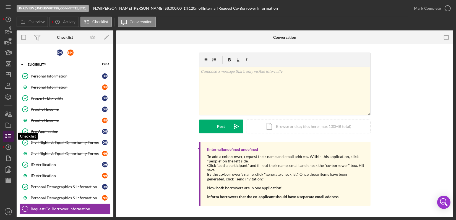
scroll to position [77, 0]
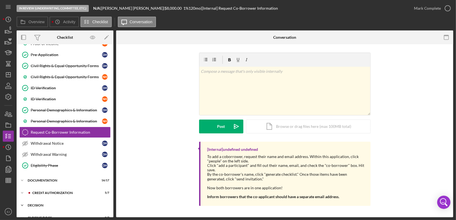
click at [22, 199] on icon "Icon/Expander" at bounding box center [22, 204] width 11 height 11
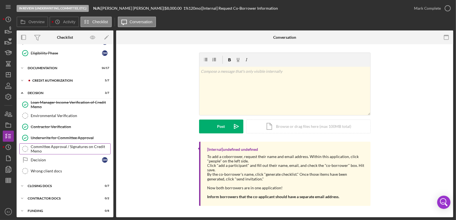
click at [83, 149] on div "Committee Approval / Signatures on Credit Memo" at bounding box center [71, 148] width 80 height 9
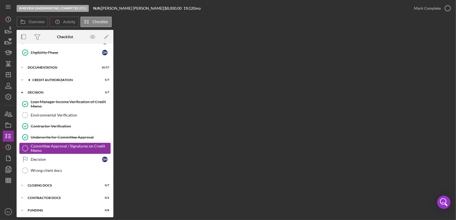
scroll to position [189, 0]
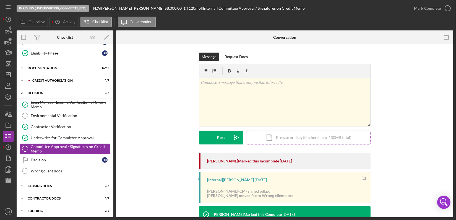
click at [316, 138] on div "Icon/Document Browse or drag files here (max 100MB total) Tap to choose files o…" at bounding box center [308, 137] width 124 height 14
click at [288, 140] on div "Icon/Document Browse or drag files here (max 100MB total) Tap to choose files o…" at bounding box center [308, 137] width 124 height 14
click at [59, 158] on div "Decision" at bounding box center [66, 159] width 71 height 4
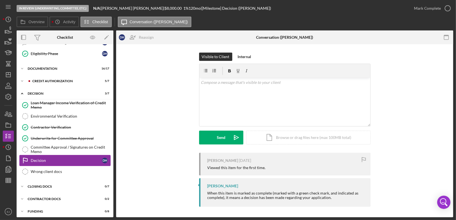
scroll to position [189, 0]
click at [230, 86] on div "v Color teal Color pink Remove color Add row above Add row below Add column bef…" at bounding box center [284, 102] width 171 height 48
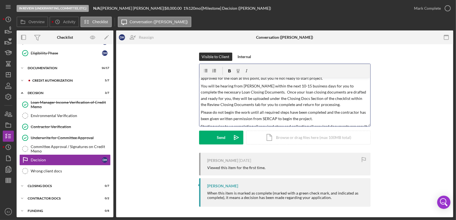
scroll to position [0, 0]
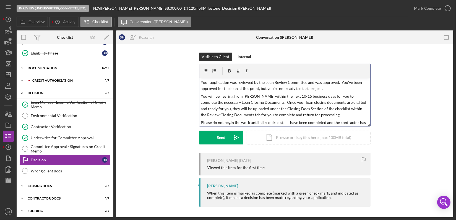
click at [199, 82] on div "v Color teal Color pink Remove color Add row above Add row below Add column bef…" at bounding box center [284, 102] width 171 height 48
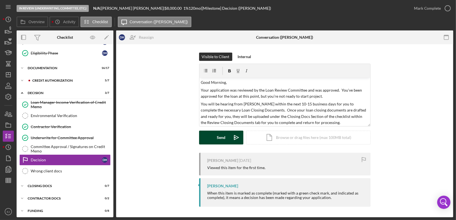
click at [220, 139] on div "Send" at bounding box center [221, 137] width 9 height 14
